Goal: Information Seeking & Learning: Learn about a topic

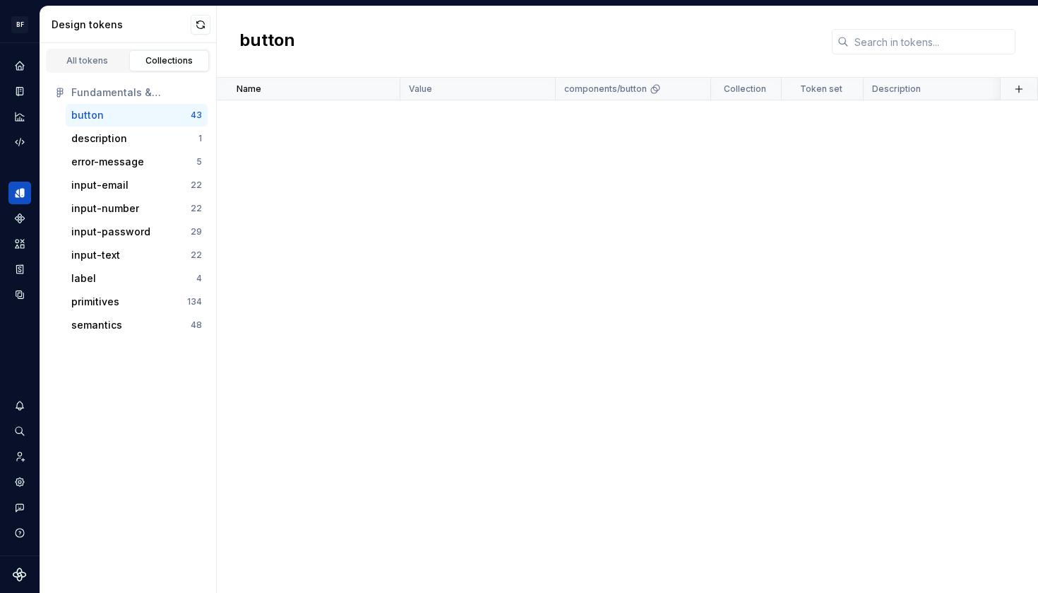
scroll to position [1276, 0]
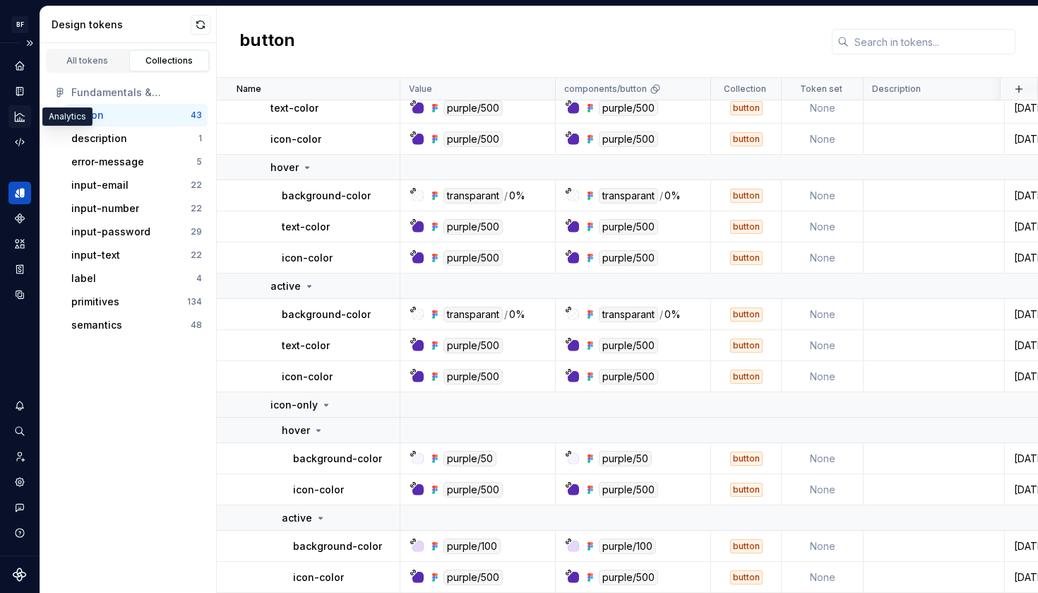
click at [16, 121] on icon "Analytics" at bounding box center [19, 116] width 9 height 9
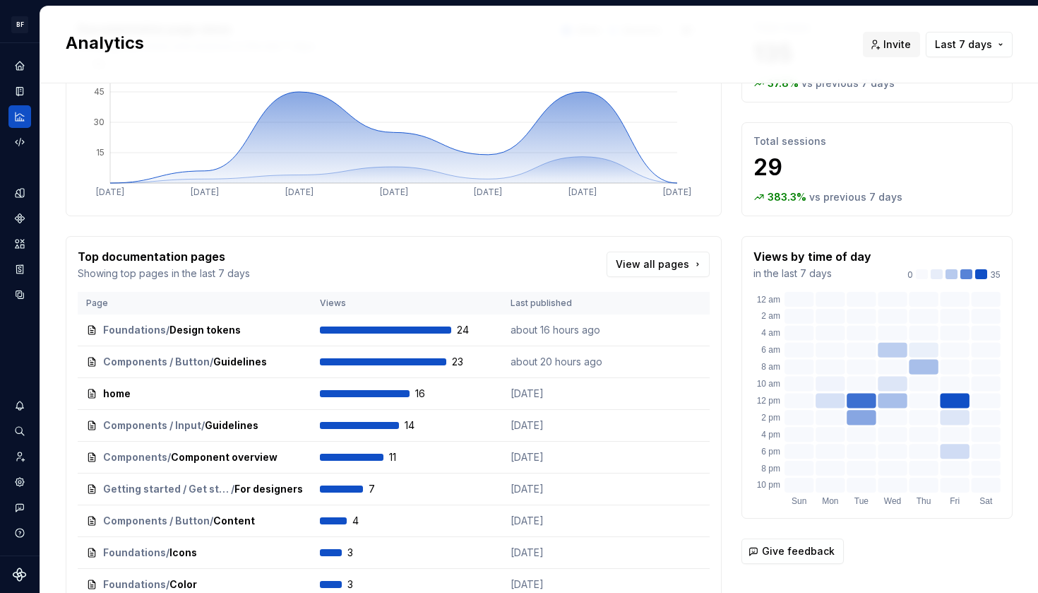
scroll to position [102, 0]
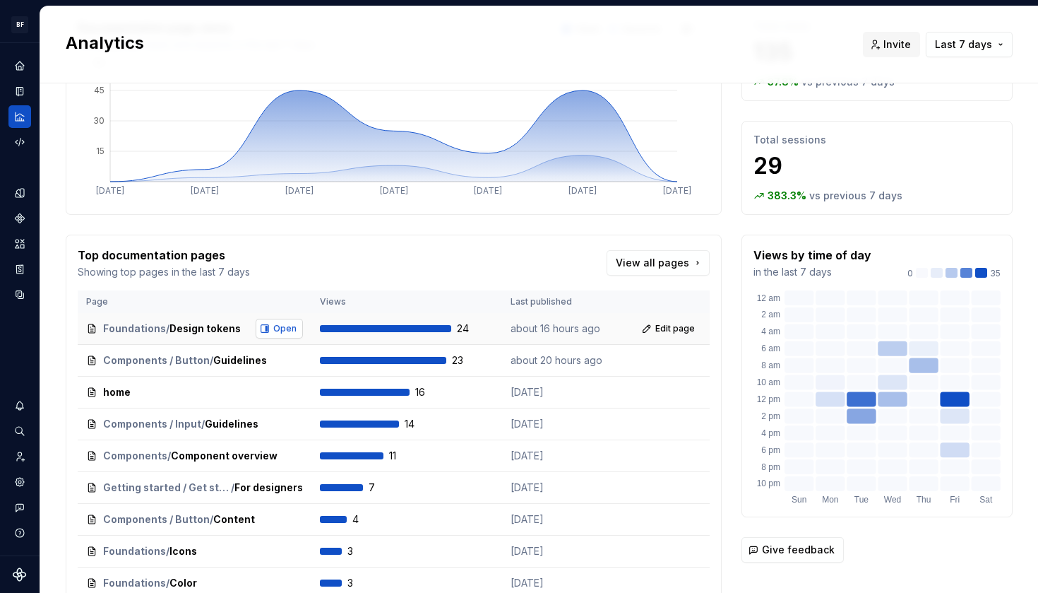
click at [276, 324] on span "Open" at bounding box center [284, 328] width 23 height 11
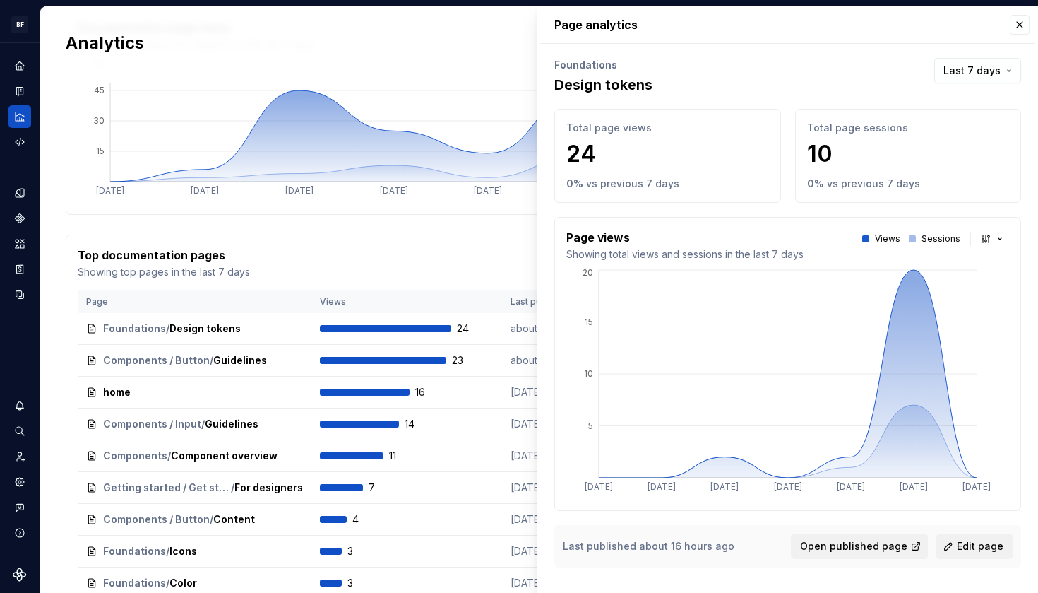
click at [351, 239] on div "Top documentation pages Showing top pages in the last 7 days View all pages Pag…" at bounding box center [394, 439] width 656 height 408
click at [1024, 18] on button "button" at bounding box center [1020, 25] width 20 height 20
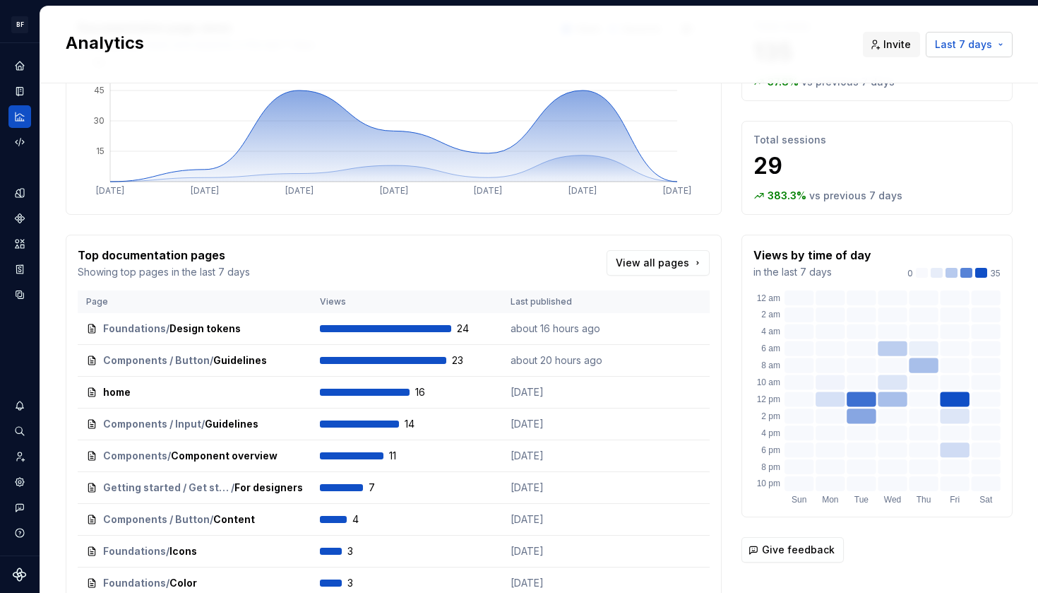
click at [980, 43] on span "Last 7 days" at bounding box center [963, 44] width 57 height 14
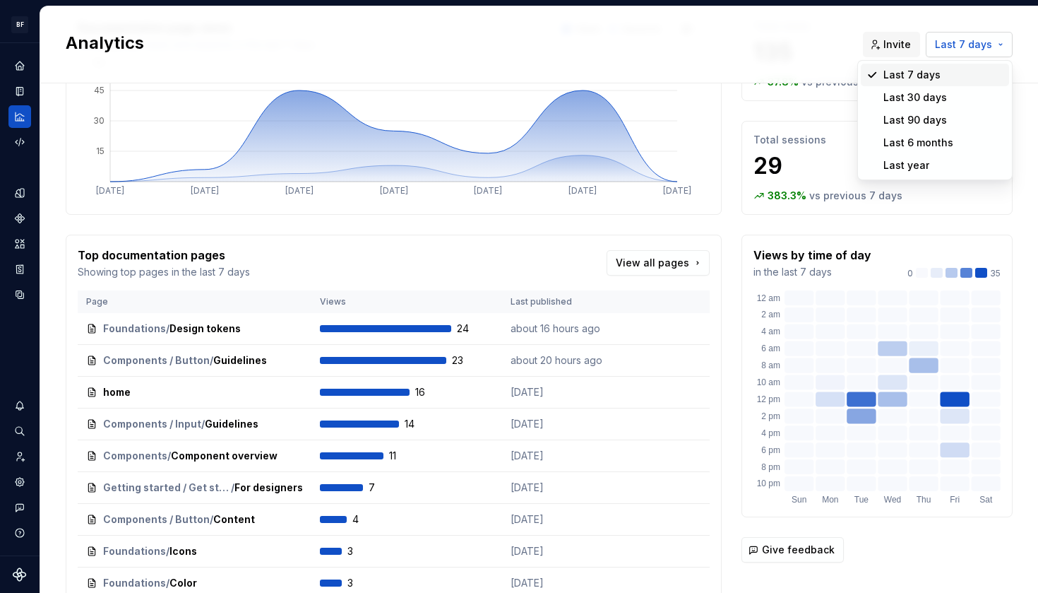
click at [980, 43] on html "BF Flex N Design system data Analytics Invite Last 7 days Documentation page vi…" at bounding box center [519, 296] width 1038 height 593
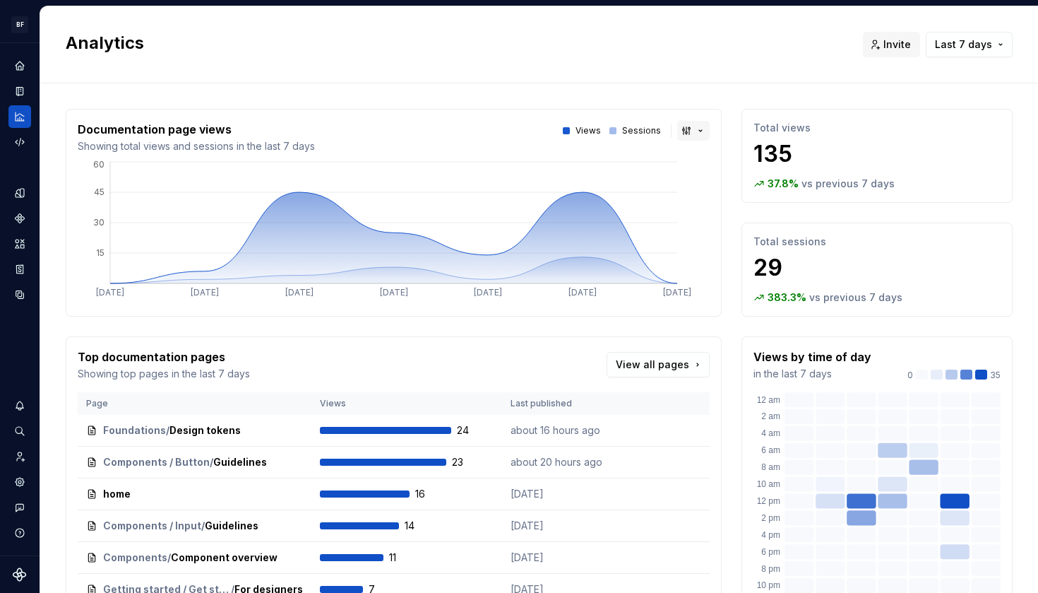
click at [689, 133] on button "button" at bounding box center [693, 131] width 32 height 20
click at [725, 184] on div "Bar chart" at bounding box center [726, 181] width 44 height 14
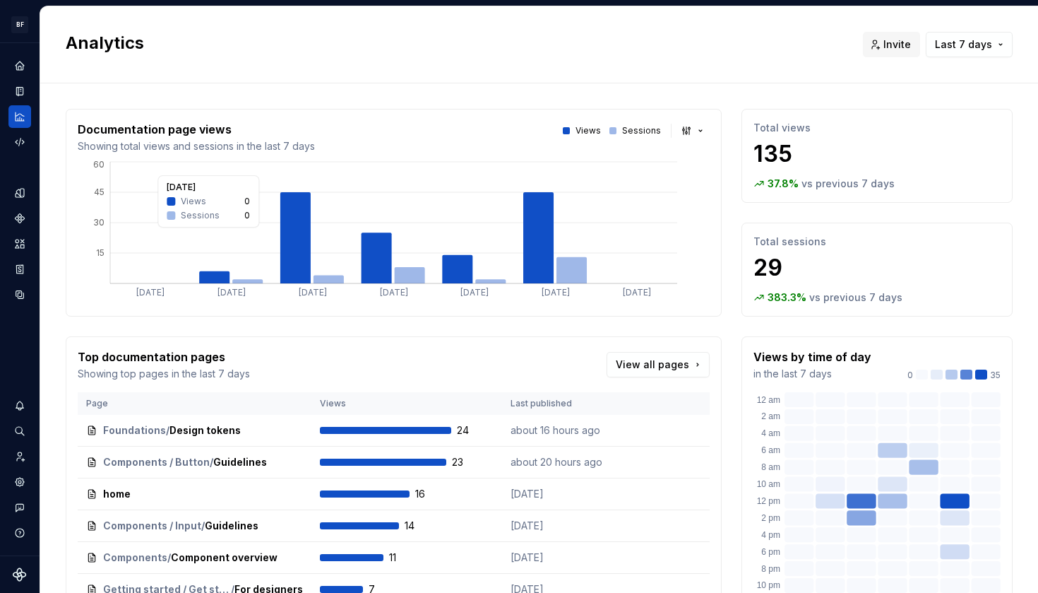
click at [574, 270] on icon at bounding box center [572, 270] width 30 height 26
click at [283, 435] on span "Open" at bounding box center [284, 430] width 23 height 11
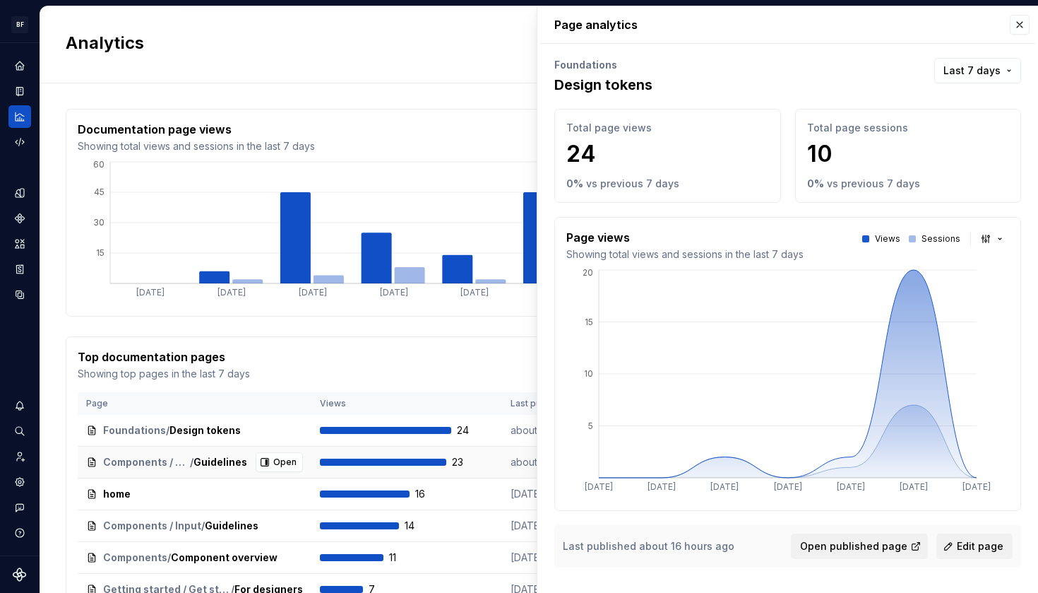
click at [369, 457] on div "23" at bounding box center [407, 462] width 174 height 14
click at [263, 466] on button "Open" at bounding box center [279, 462] width 47 height 20
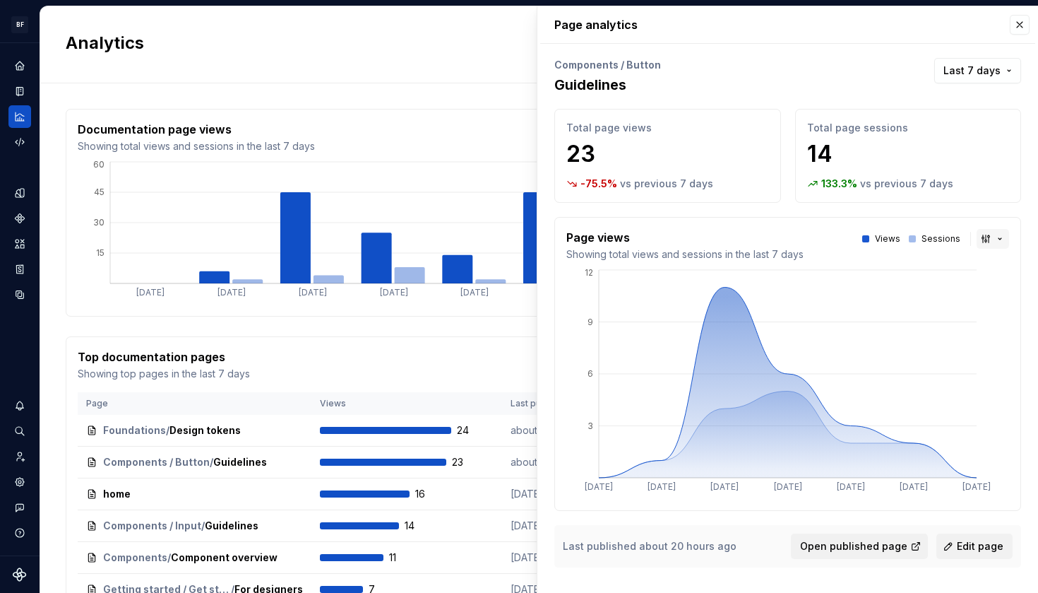
click at [994, 236] on button "button" at bounding box center [993, 239] width 32 height 20
click at [994, 236] on html "BF Flex N Design system data Analytics Invite Last 7 days Documentation page vi…" at bounding box center [519, 296] width 1038 height 593
click at [994, 236] on button "button" at bounding box center [993, 239] width 32 height 20
click at [972, 286] on div "Bar chart" at bounding box center [959, 289] width 44 height 14
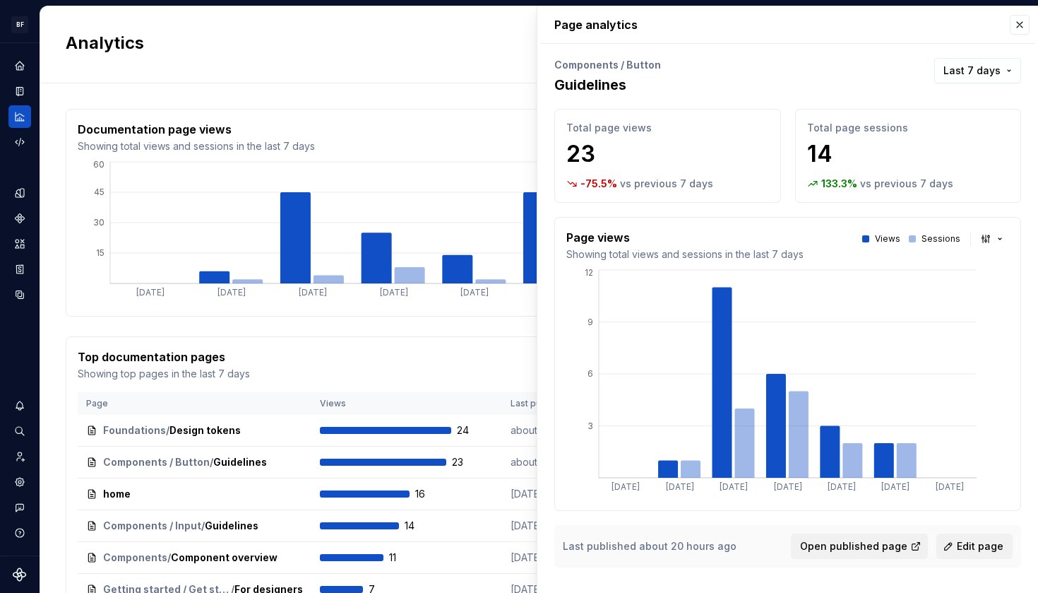
click at [480, 149] on div "Documentation page views Showing total views and sessions in the last 7 days Vi…" at bounding box center [394, 137] width 632 height 32
click at [1019, 21] on button "button" at bounding box center [1020, 25] width 20 height 20
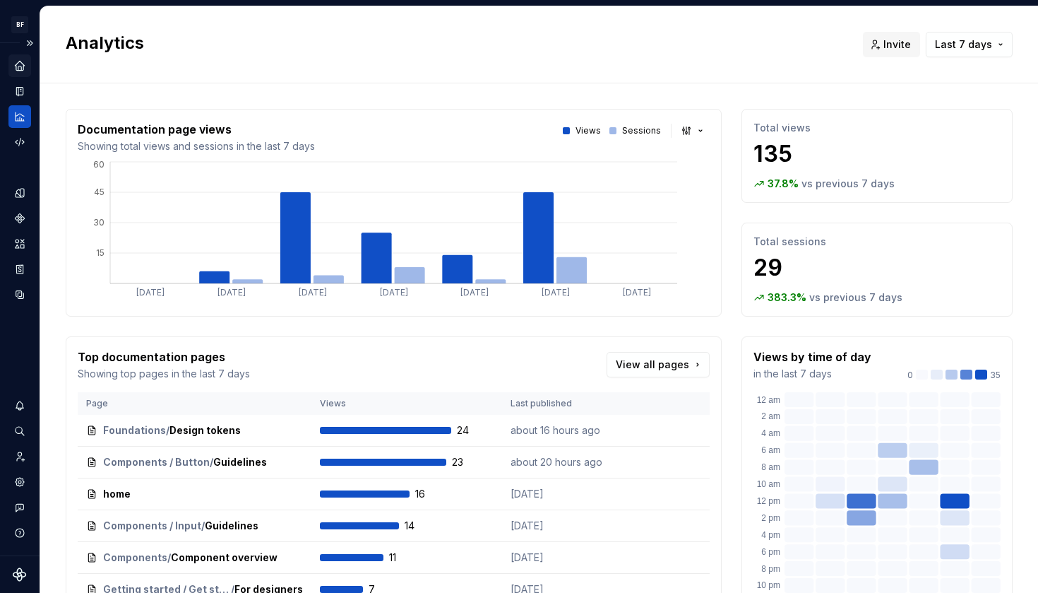
click at [20, 70] on icon "Home" at bounding box center [19, 65] width 9 height 9
